Goal: Obtain resource: Download file/media

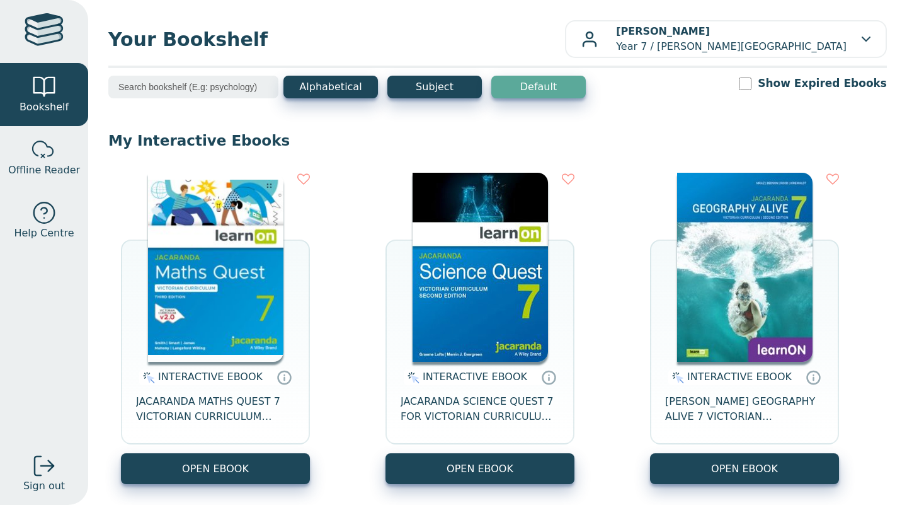
click at [225, 178] on img at bounding box center [215, 267] width 135 height 189
